Goal: Task Accomplishment & Management: Use online tool/utility

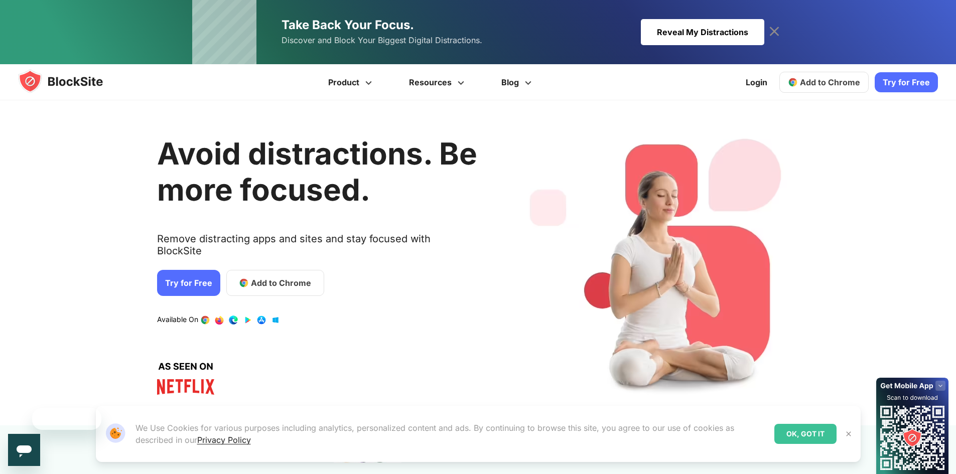
click at [261, 220] on div "Avoid distractions. Be more focused. Remove distracting apps and sites and stay…" at bounding box center [317, 262] width 320 height 295
click at [791, 89] on link "Add to Chrome" at bounding box center [823, 82] width 89 height 21
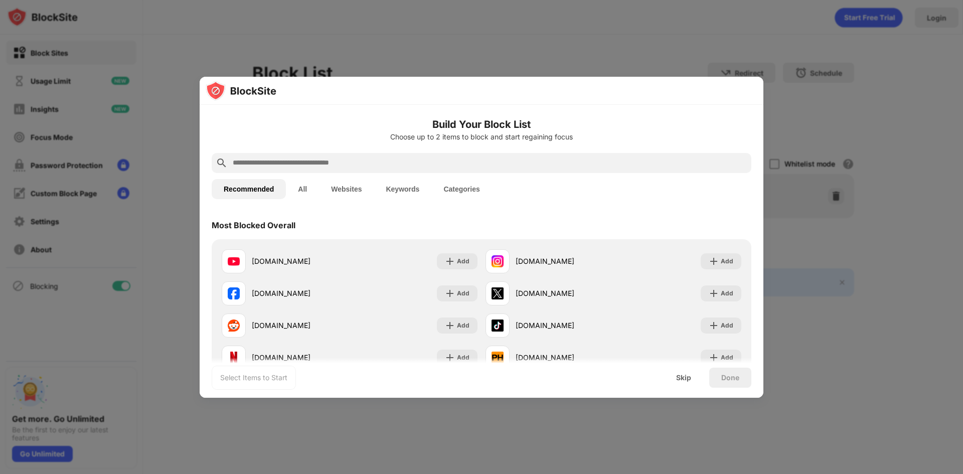
click at [378, 165] on input "text" at bounding box center [490, 163] width 516 height 12
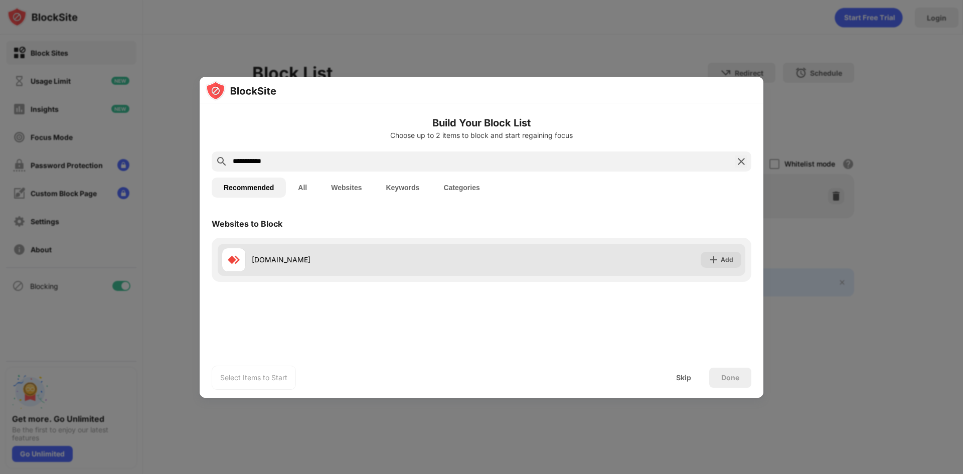
click at [270, 261] on div "anydesk.com" at bounding box center [367, 259] width 230 height 11
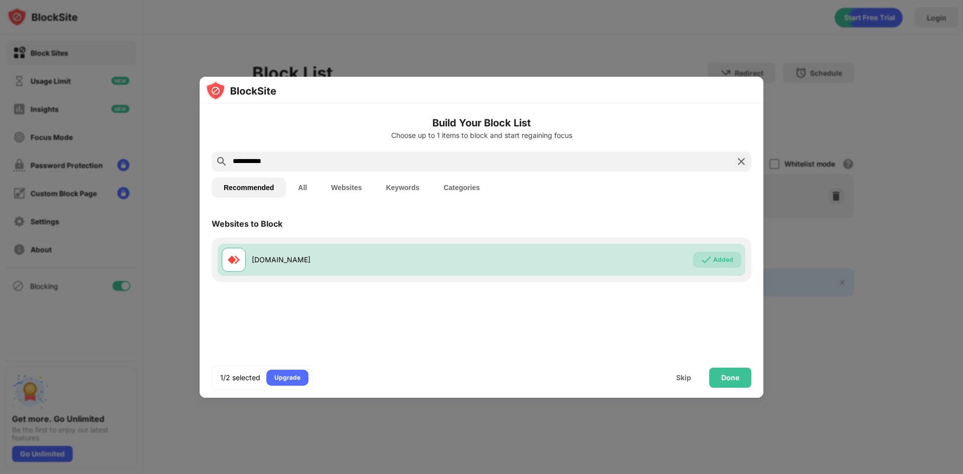
drag, startPoint x: 259, startPoint y: 159, endPoint x: 229, endPoint y: 159, distance: 30.1
click at [229, 159] on div "**********" at bounding box center [482, 162] width 540 height 20
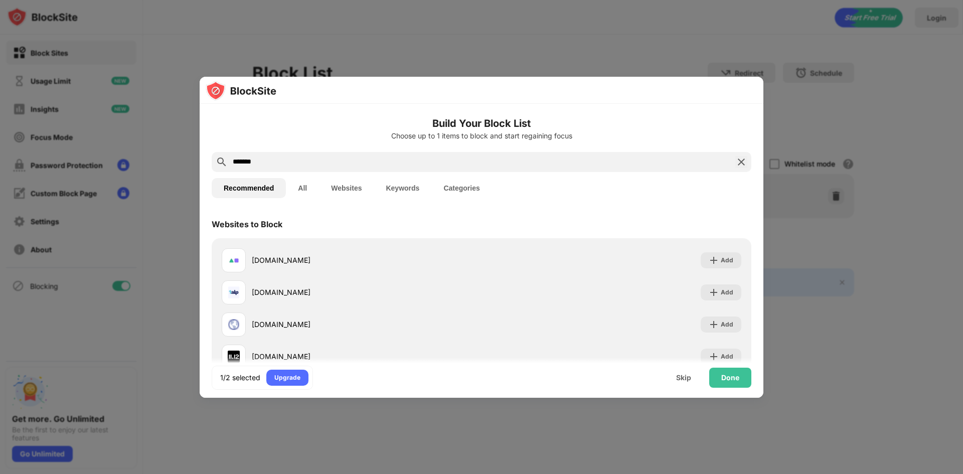
click at [241, 163] on input "*******" at bounding box center [482, 162] width 500 height 12
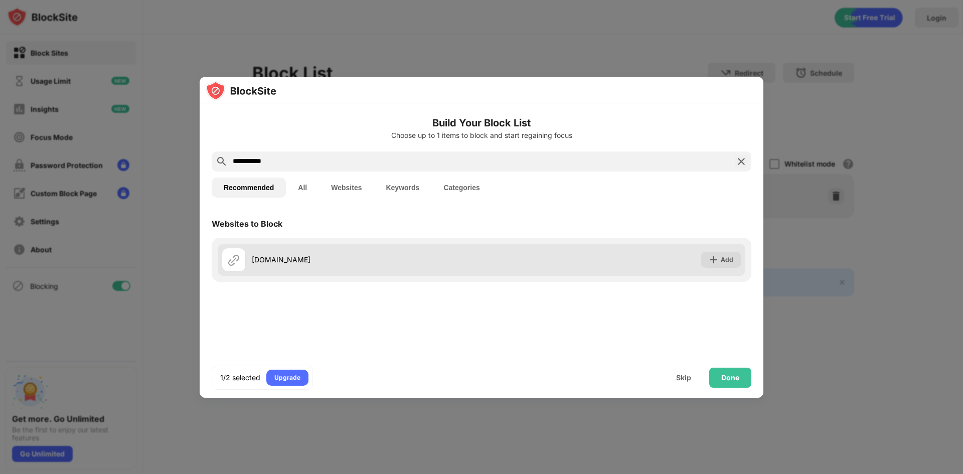
type input "**********"
click at [280, 258] on div "alpemix.com" at bounding box center [367, 259] width 230 height 11
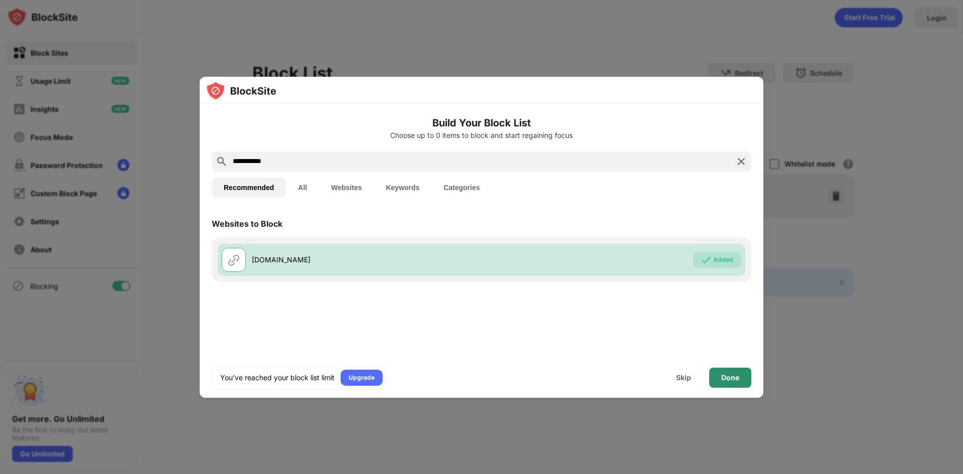
click at [730, 371] on div "Done" at bounding box center [731, 378] width 42 height 20
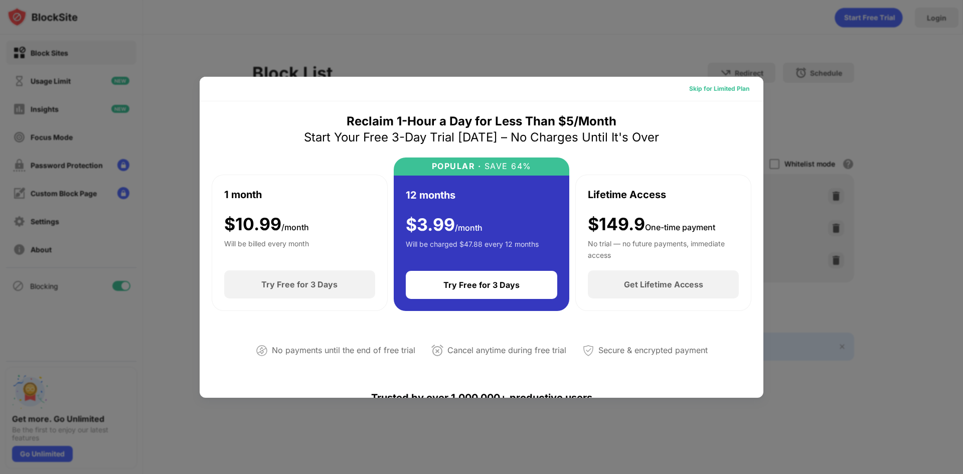
click at [696, 87] on div "Skip for Limited Plan" at bounding box center [719, 89] width 60 height 10
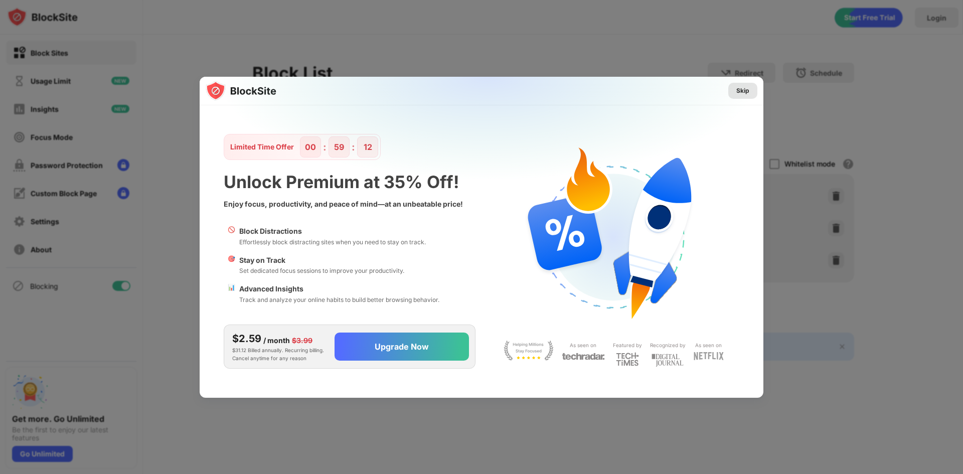
click at [742, 89] on div "Skip" at bounding box center [743, 91] width 13 height 10
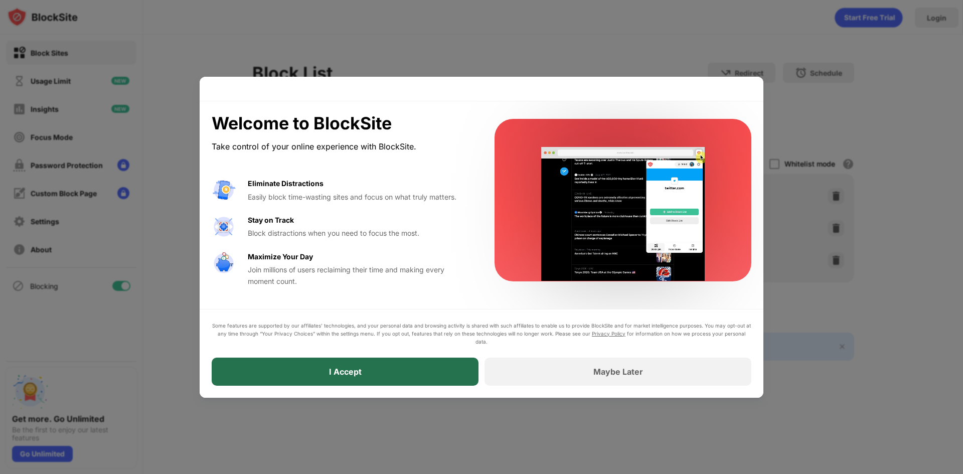
click at [341, 377] on div "I Accept" at bounding box center [345, 372] width 267 height 28
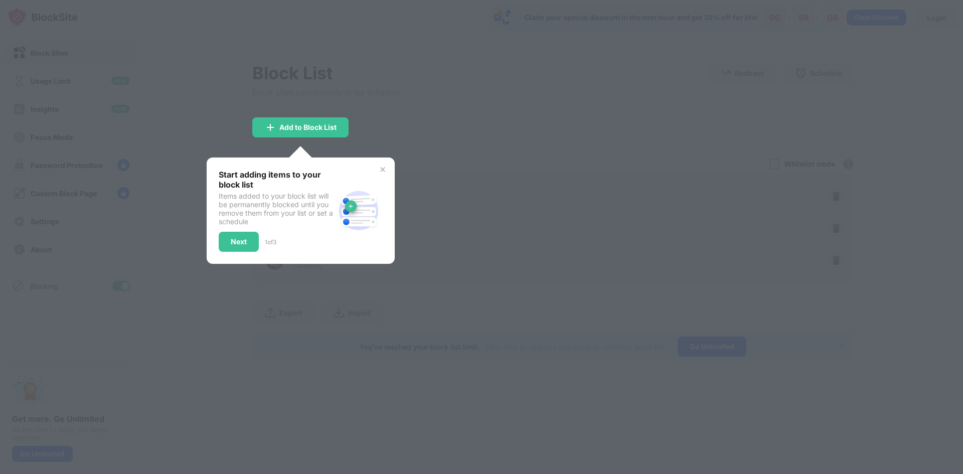
click at [352, 370] on div at bounding box center [481, 237] width 963 height 474
click at [382, 167] on img at bounding box center [383, 170] width 8 height 8
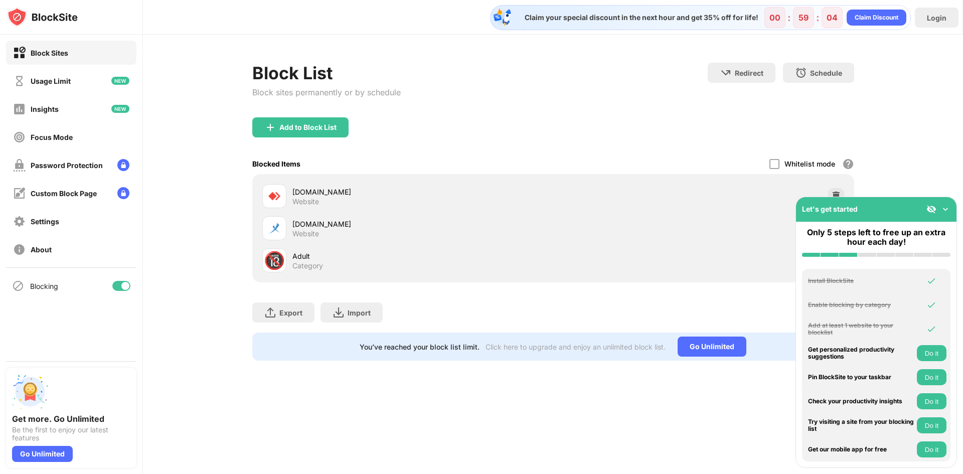
click at [945, 210] on img at bounding box center [946, 209] width 10 height 10
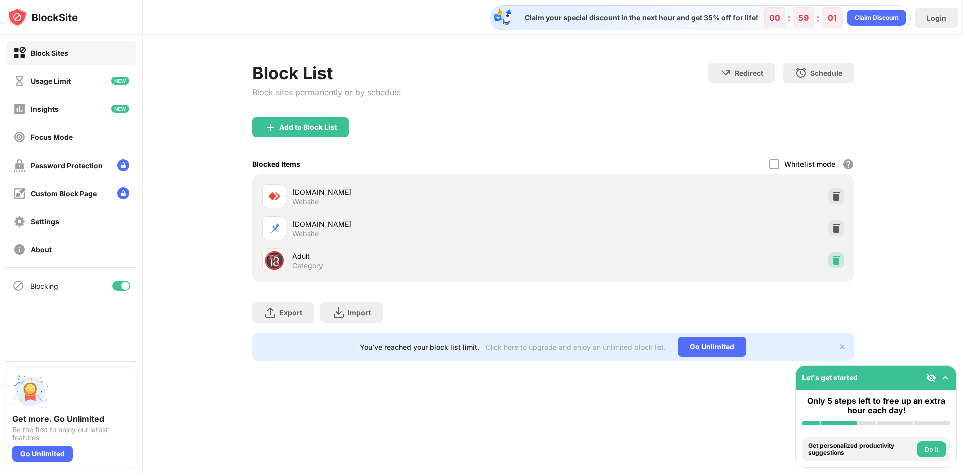
click at [834, 261] on img at bounding box center [837, 260] width 10 height 10
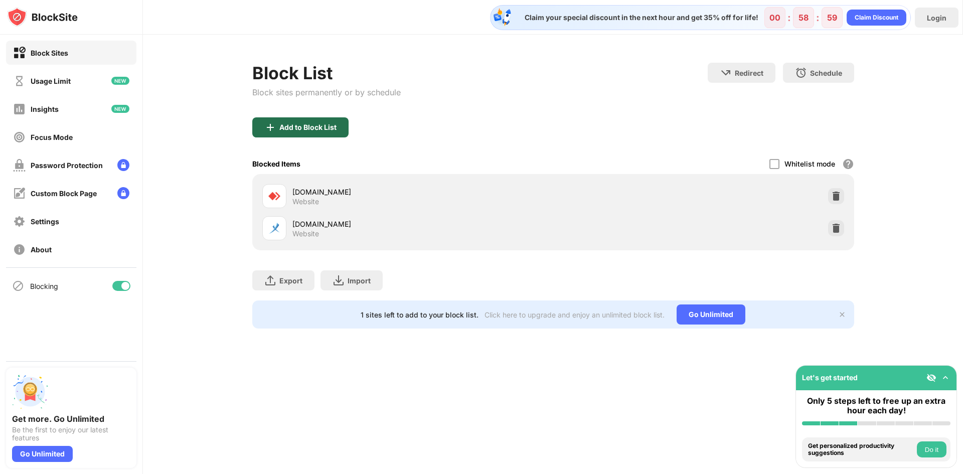
click at [313, 127] on div "Add to Block List" at bounding box center [308, 127] width 57 height 8
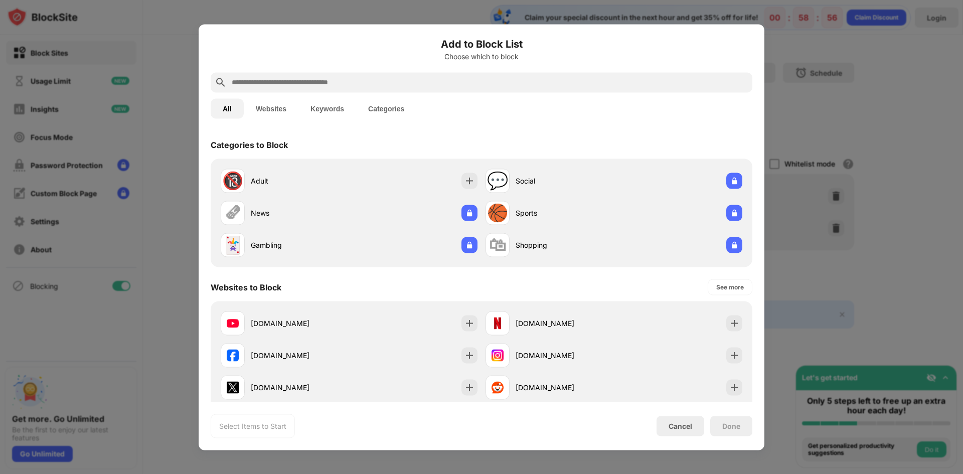
click at [322, 78] on input "text" at bounding box center [490, 82] width 518 height 12
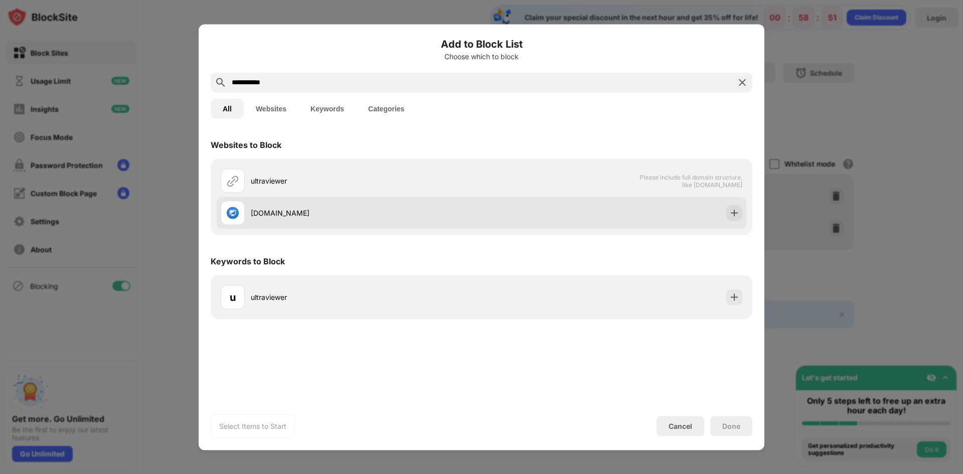
type input "**********"
click at [298, 209] on div "ultraviewer.net" at bounding box center [366, 213] width 231 height 11
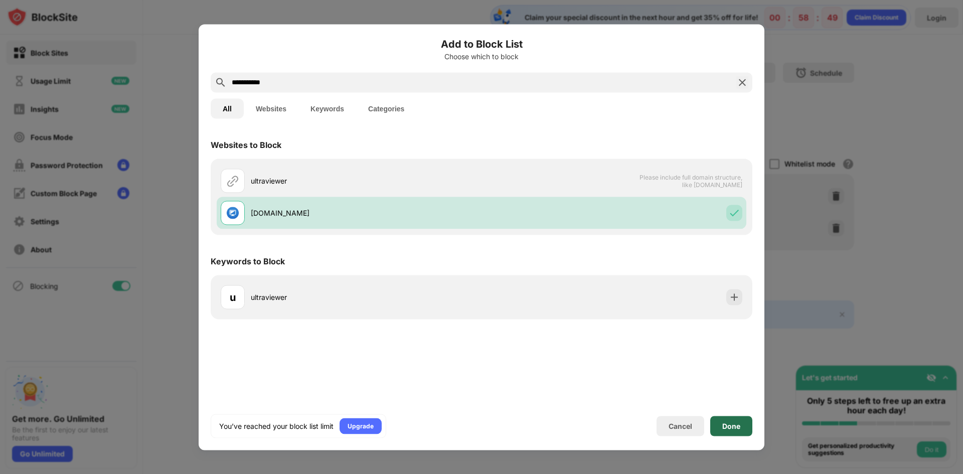
click at [726, 424] on div "Done" at bounding box center [732, 426] width 18 height 8
